Goal: Find specific page/section: Find specific page/section

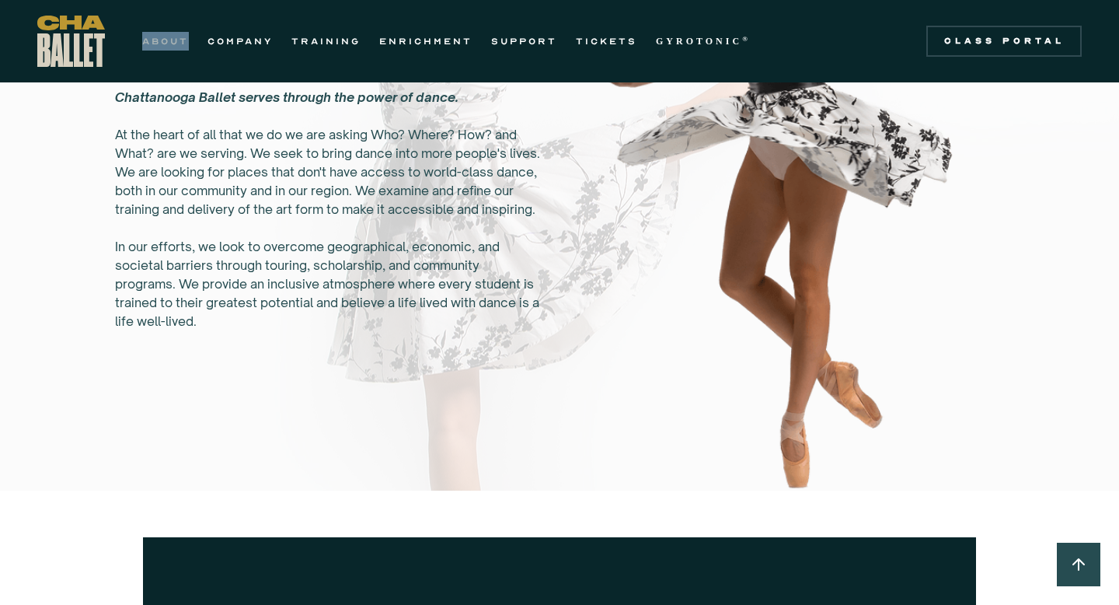
click at [173, 40] on link "ABOUT" at bounding box center [165, 41] width 47 height 19
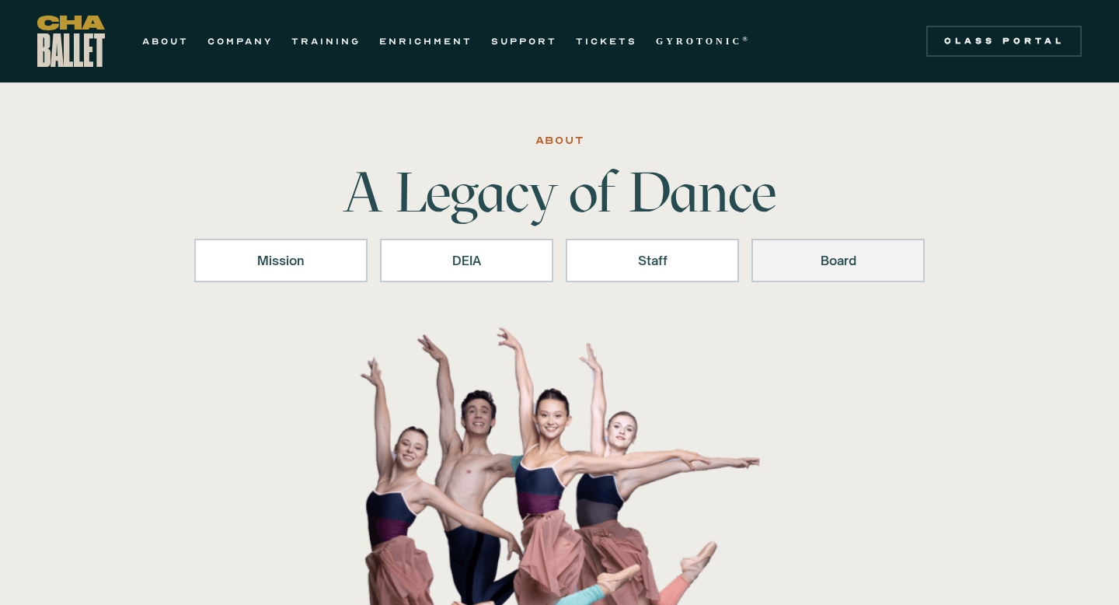
click at [846, 269] on div "Board" at bounding box center [838, 260] width 133 height 19
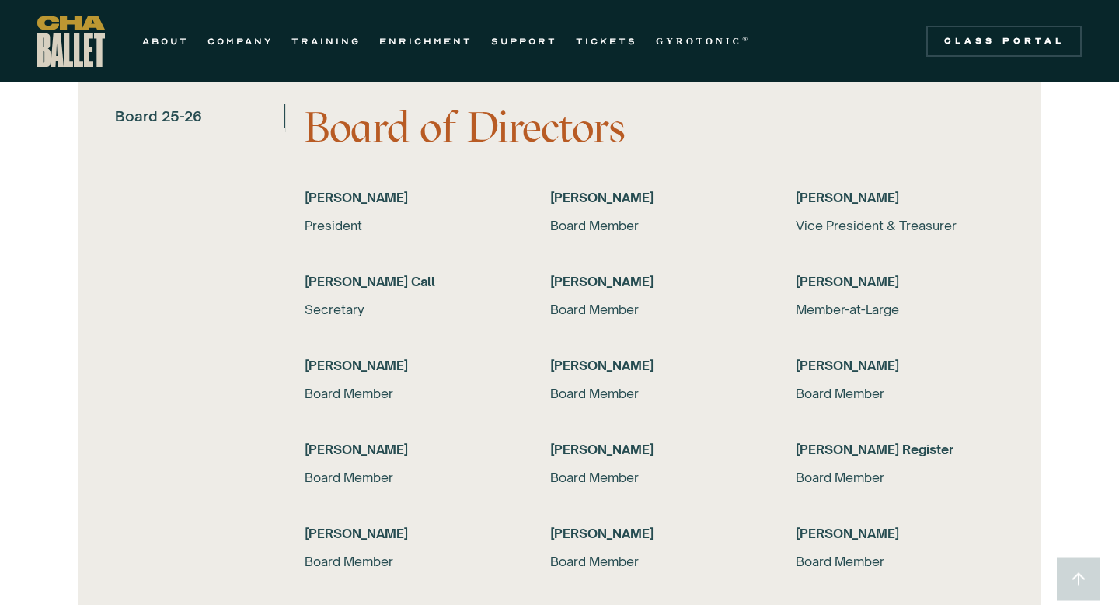
scroll to position [3064, 0]
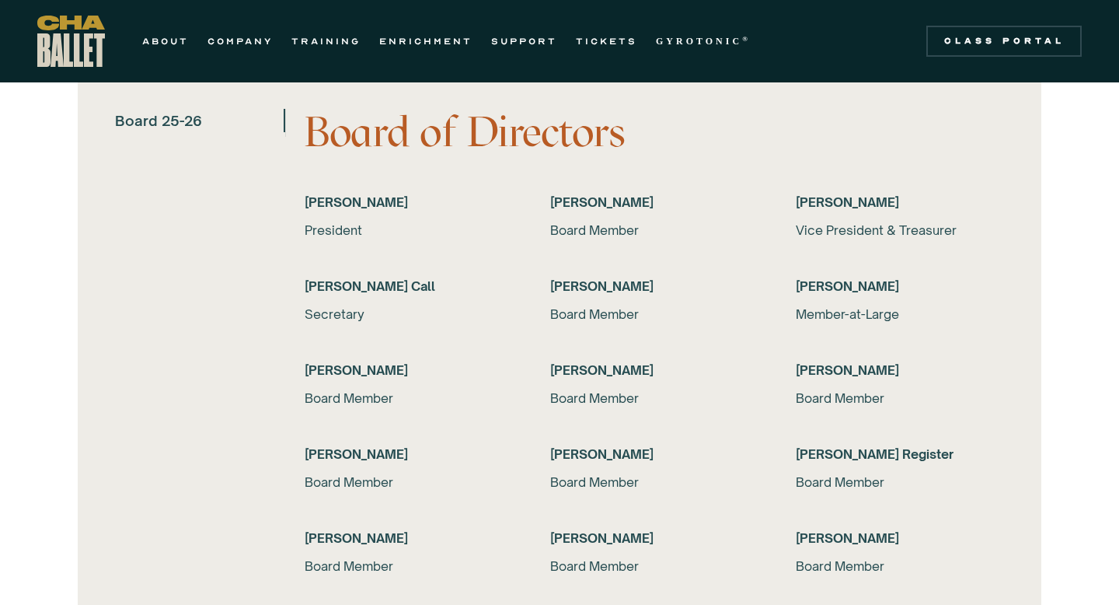
click at [331, 538] on h6 "[PERSON_NAME]" at bounding box center [409, 537] width 208 height 19
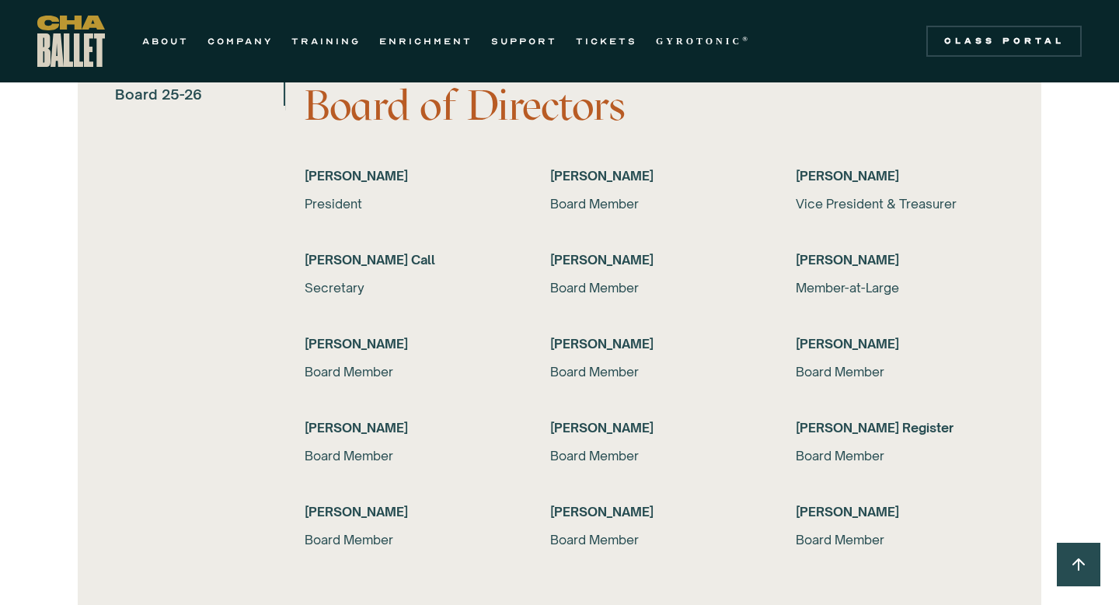
scroll to position [3088, 0]
